Goal: Information Seeking & Learning: Learn about a topic

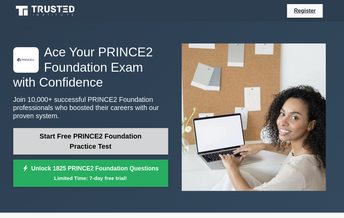
click at [98, 148] on link "Start Free PRINCE2 Foundation Practice Test" at bounding box center [90, 141] width 155 height 27
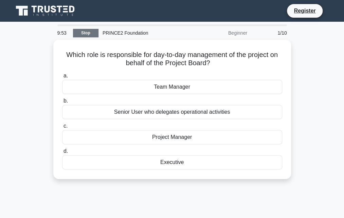
click at [91, 36] on link "Stop" at bounding box center [85, 33] width 25 height 8
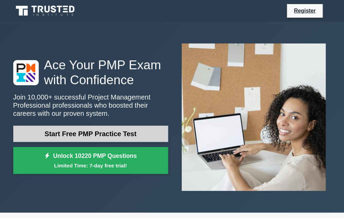
click at [85, 135] on link "Start Free PMP Practice Test" at bounding box center [90, 134] width 155 height 16
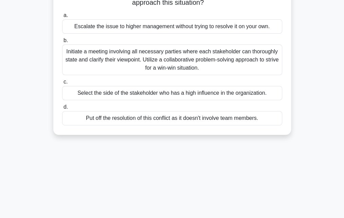
scroll to position [95, 0]
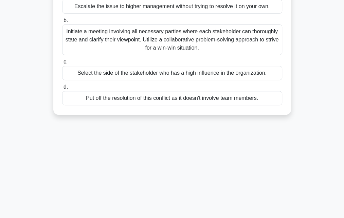
click at [147, 98] on div "Put off the resolution of this conflict as it doesn't involve team members." at bounding box center [172, 98] width 220 height 14
click at [62, 89] on input "d. Put off the resolution of this conflict as it doesn't involve team members." at bounding box center [62, 87] width 0 height 4
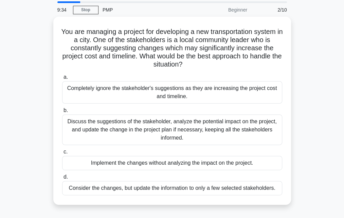
scroll to position [27, 0]
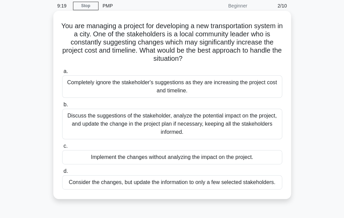
click at [139, 123] on div "Discuss the suggestions of the stakeholder, analyze the potential impact on the…" at bounding box center [172, 124] width 220 height 31
click at [62, 107] on input "b. Discuss the suggestions of the stakeholder, analyze the potential impact on …" at bounding box center [62, 105] width 0 height 4
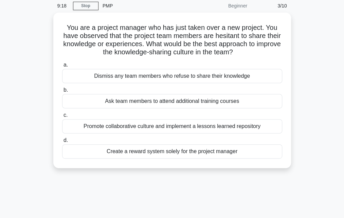
scroll to position [0, 0]
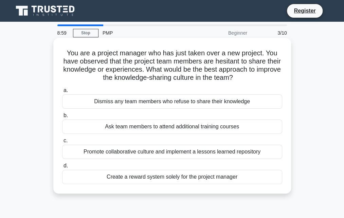
click at [155, 154] on div "Promote collaborative culture and implement a lessons learned repository" at bounding box center [172, 152] width 220 height 14
click at [62, 143] on input "c. Promote collaborative culture and implement a lessons learned repository" at bounding box center [62, 141] width 0 height 4
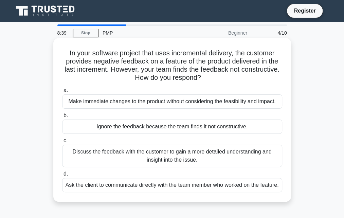
click at [164, 154] on div "Discuss the feedback with the customer to gain a more detailed understanding an…" at bounding box center [172, 156] width 220 height 22
click at [62, 143] on input "c. Discuss the feedback with the customer to gain a more detailed understanding…" at bounding box center [62, 141] width 0 height 4
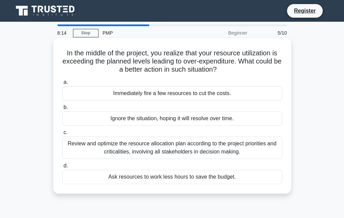
click at [146, 150] on div "Review and optimize the resource allocation plan according to the project prior…" at bounding box center [172, 148] width 220 height 22
click at [62, 135] on input "c. Review and optimize the resource allocation plan according to the project pr…" at bounding box center [62, 133] width 0 height 4
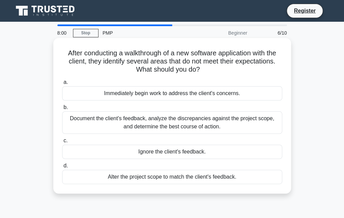
click at [144, 123] on div "Document the client's feedback, analyze the discrepancies against the project s…" at bounding box center [172, 123] width 220 height 22
click at [62, 110] on input "b. Document the client's feedback, analyze the discrepancies against the projec…" at bounding box center [62, 107] width 0 height 4
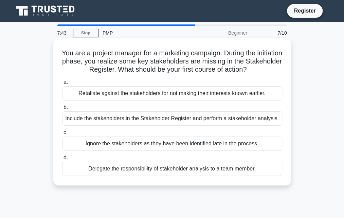
click at [114, 118] on div "Include the stakeholders in the Stakeholder Register and perform a stakeholder …" at bounding box center [172, 119] width 220 height 14
click at [62, 110] on input "b. Include the stakeholders in the Stakeholder Register and perform a stakehold…" at bounding box center [62, 107] width 0 height 4
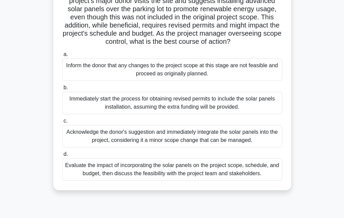
scroll to position [68, 0]
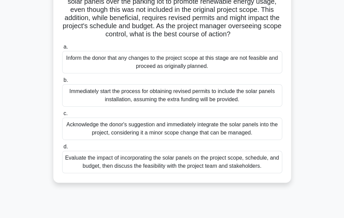
click at [151, 170] on div "Evaluate the impact of incorporating the solar panels on the project scope, sch…" at bounding box center [172, 162] width 220 height 22
click at [62, 149] on input "d. Evaluate the impact of incorporating the solar panels on the project scope, …" at bounding box center [62, 147] width 0 height 4
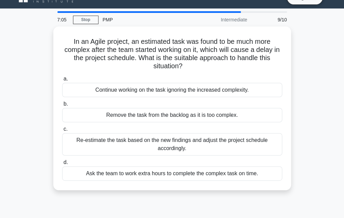
scroll to position [0, 0]
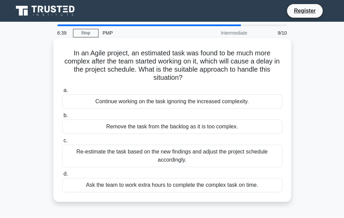
click at [174, 154] on div "Re-estimate the task based on the new findings and adjust the project schedule …" at bounding box center [172, 156] width 220 height 22
click at [62, 143] on input "c. Re-estimate the task based on the new findings and adjust the project schedu…" at bounding box center [62, 141] width 0 height 4
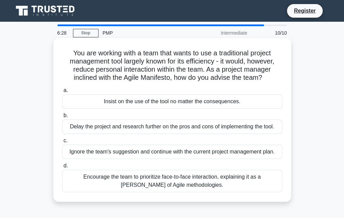
click at [147, 178] on div "Encourage the team to prioritize face-to-face interaction, explaining it as a t…" at bounding box center [172, 181] width 220 height 22
click at [62, 168] on input "d. Encourage the team to prioritize face-to-face interaction, explaining it as …" at bounding box center [62, 166] width 0 height 4
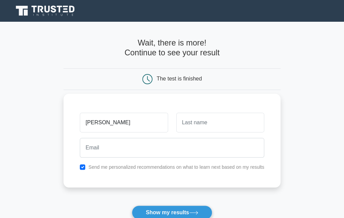
type input "[PERSON_NAME]"
click at [194, 124] on input "text" at bounding box center [220, 123] width 88 height 20
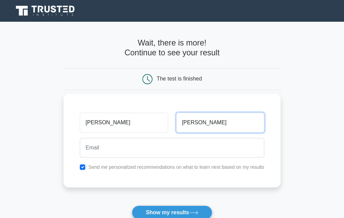
type input "[PERSON_NAME]"
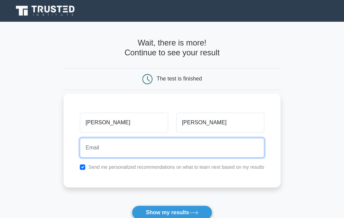
click at [127, 146] on input "email" at bounding box center [172, 148] width 185 height 20
type input "[EMAIL_ADDRESS][DOMAIN_NAME]"
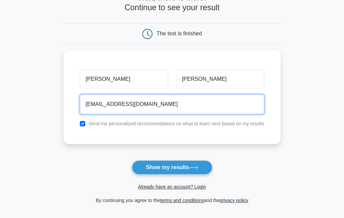
scroll to position [63, 0]
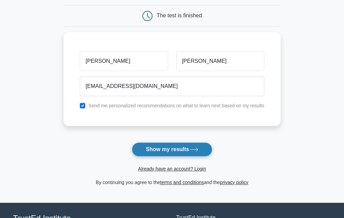
click at [174, 147] on button "Show my results" at bounding box center [172, 149] width 80 height 14
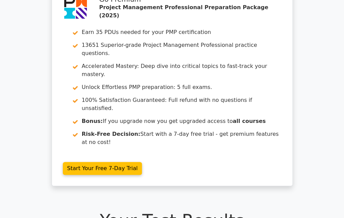
scroll to position [9, 0]
